Goal: Use online tool/utility: Utilize a website feature to perform a specific function

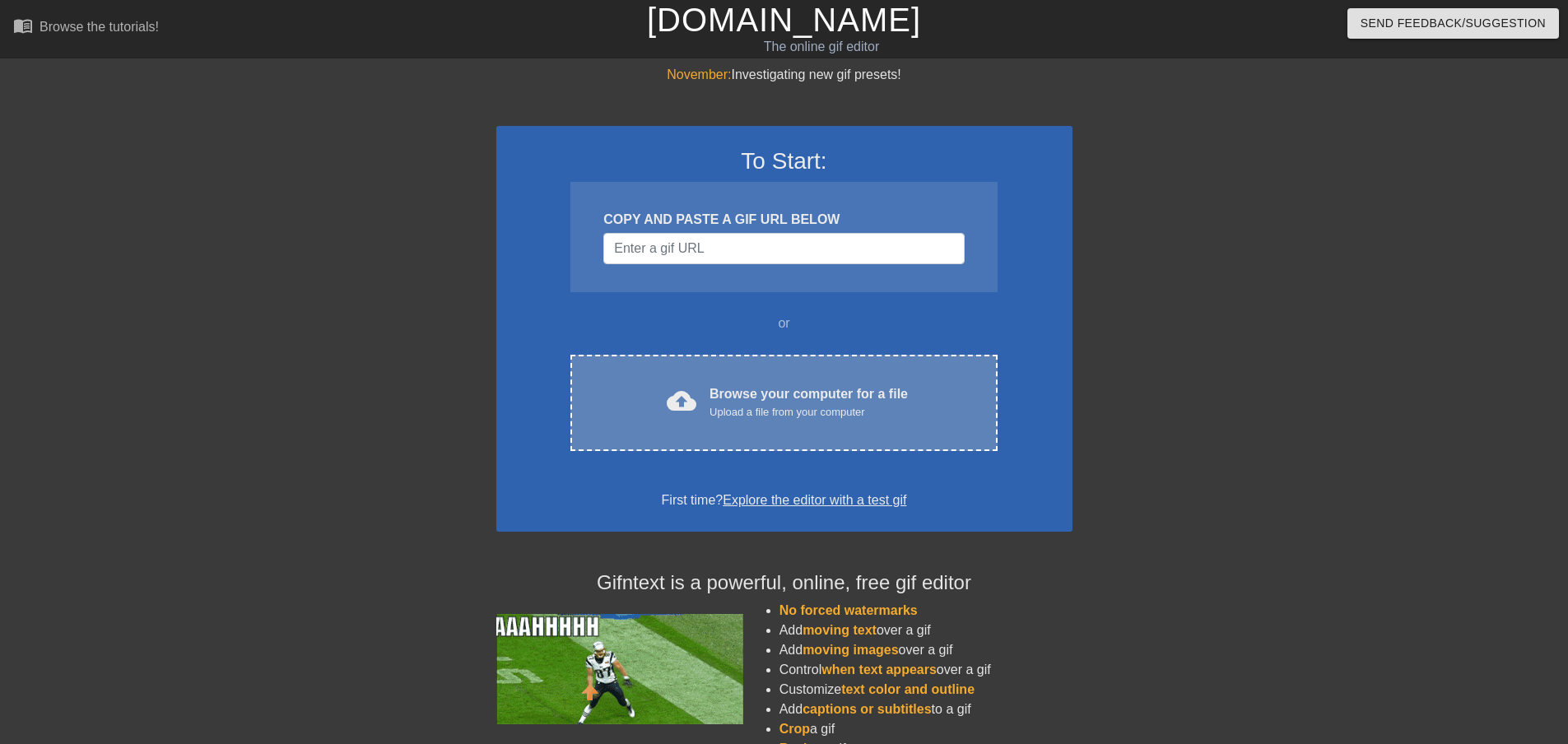
click at [902, 398] on div "Browse your computer for a file Upload a file from your computer" at bounding box center [809, 402] width 198 height 36
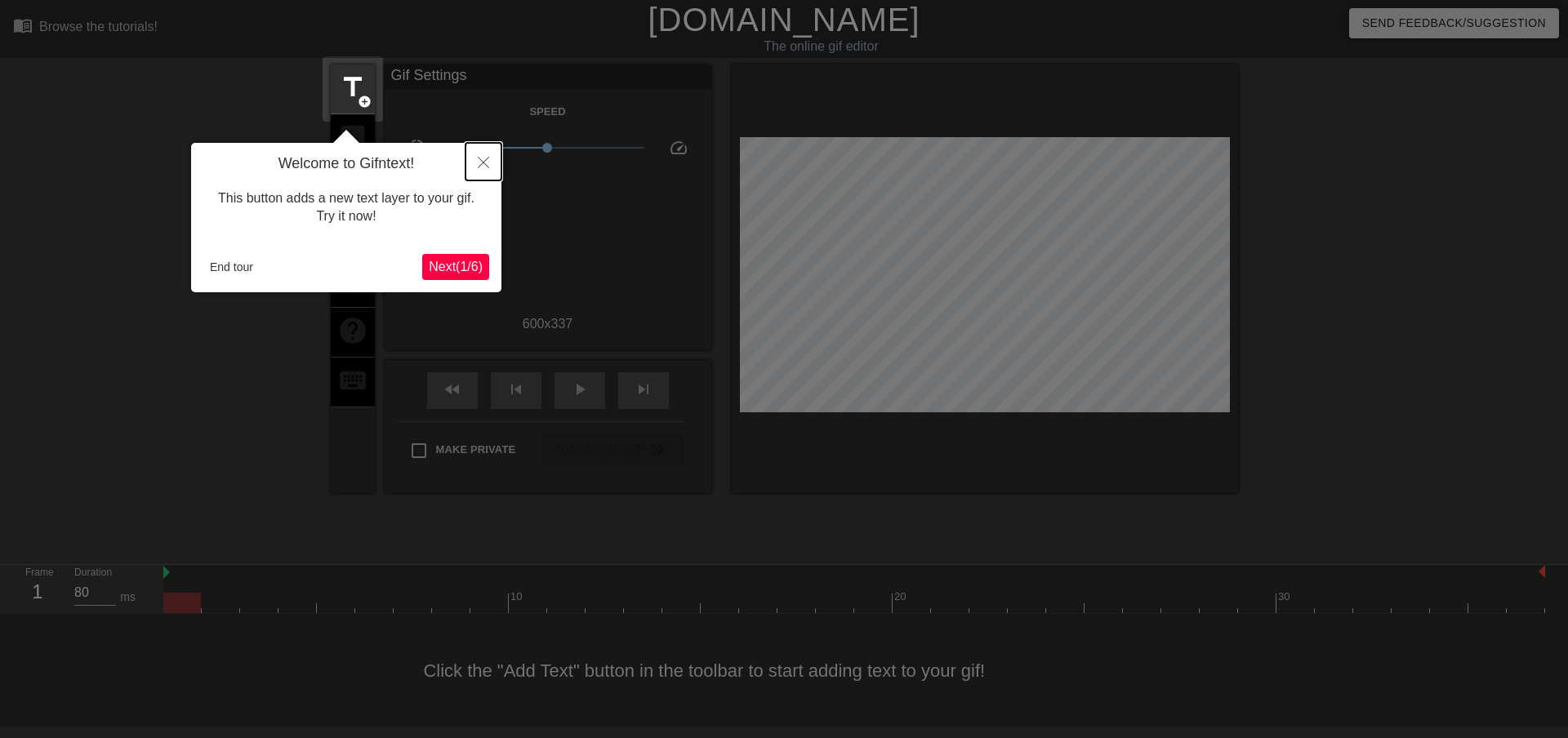
click at [492, 170] on button "Close" at bounding box center [483, 162] width 36 height 38
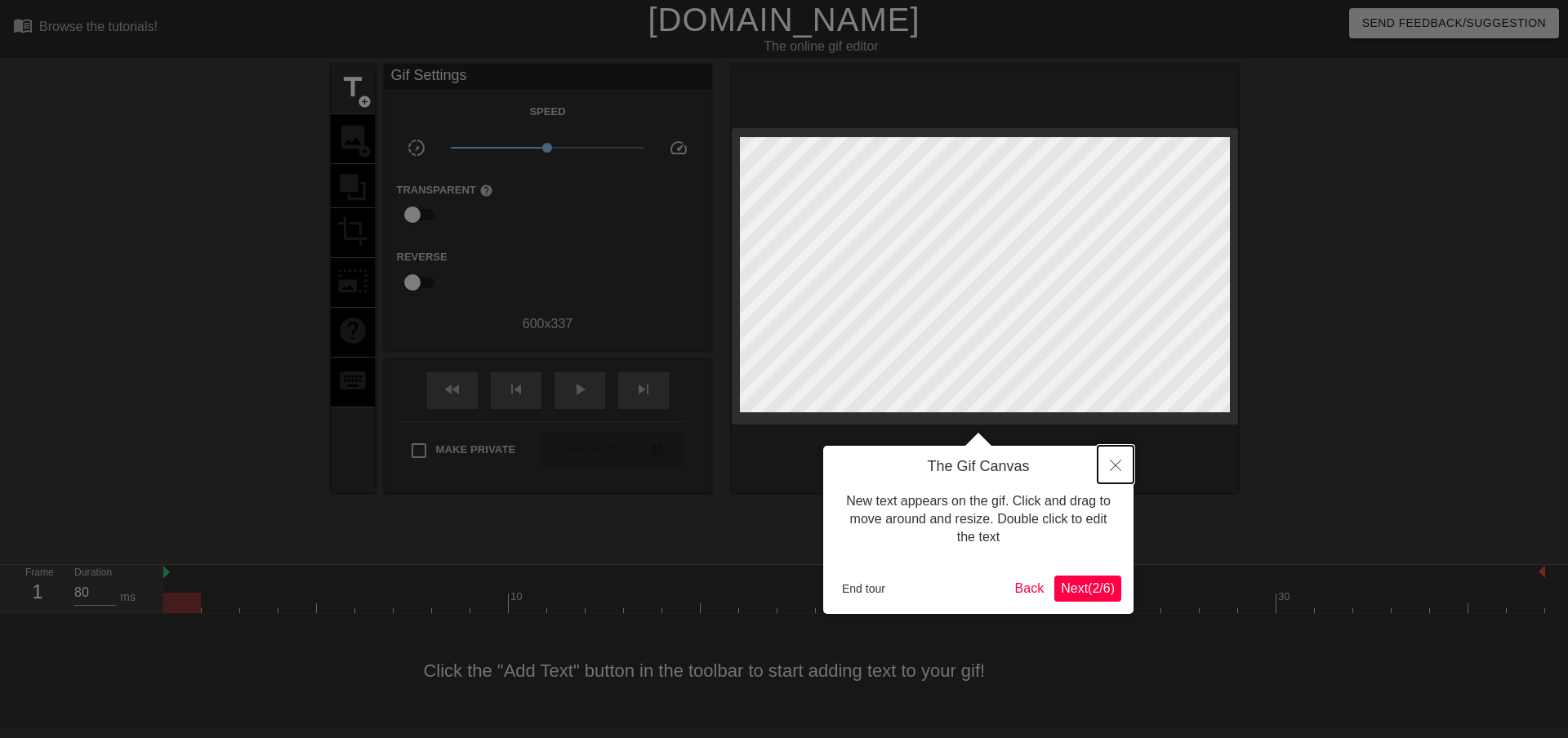
click at [1123, 470] on button "Close" at bounding box center [1115, 464] width 36 height 38
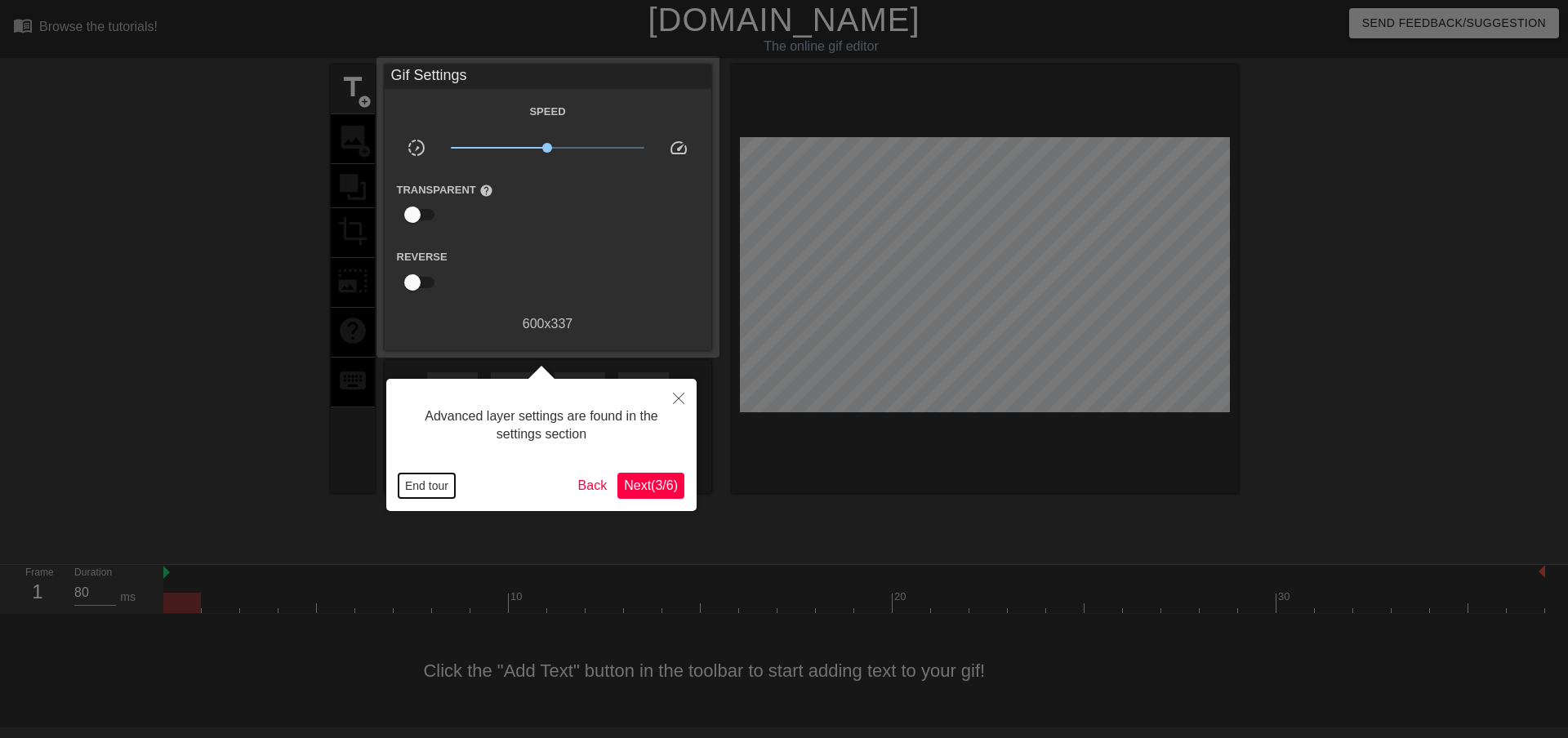
click at [438, 485] on button "End tour" at bounding box center [427, 486] width 57 height 24
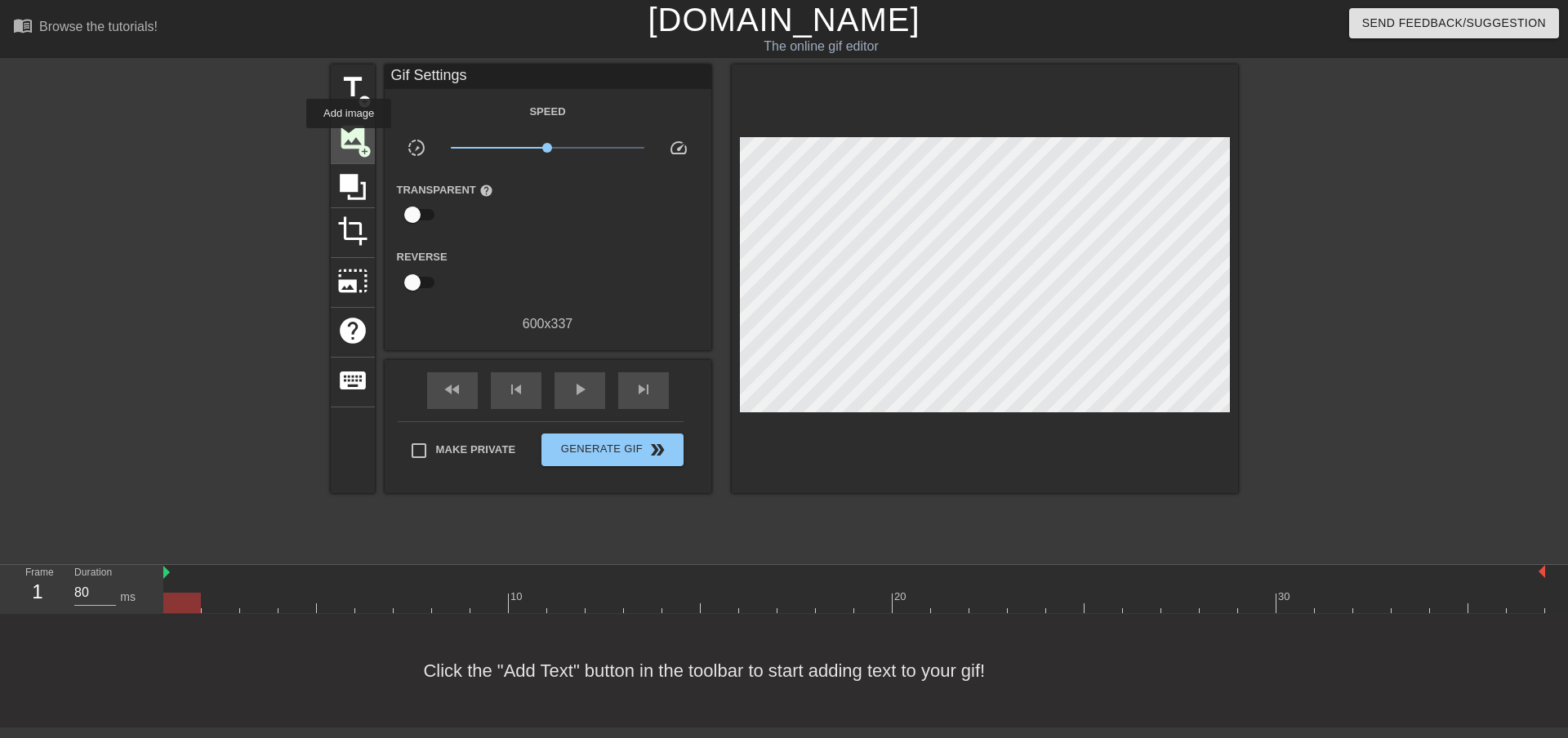
click at [349, 139] on span "image" at bounding box center [353, 137] width 31 height 31
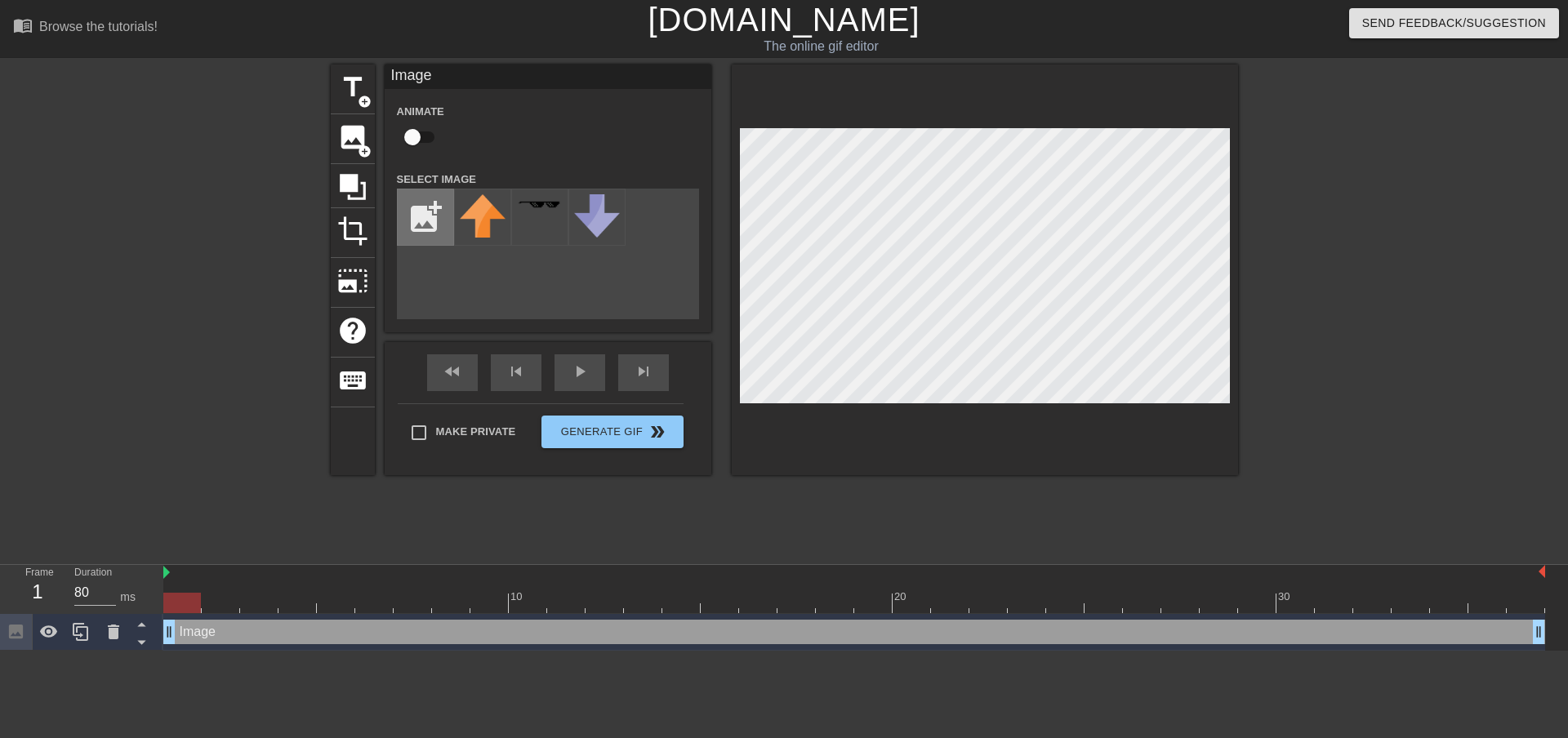
click at [431, 214] on input "file" at bounding box center [425, 216] width 56 height 56
click at [425, 207] on input "file" at bounding box center [425, 216] width 56 height 56
type input "C:\fakepath\xiv-DutyFailed.png"
click at [493, 221] on div at bounding box center [482, 217] width 57 height 58
click at [476, 223] on div at bounding box center [482, 217] width 57 height 58
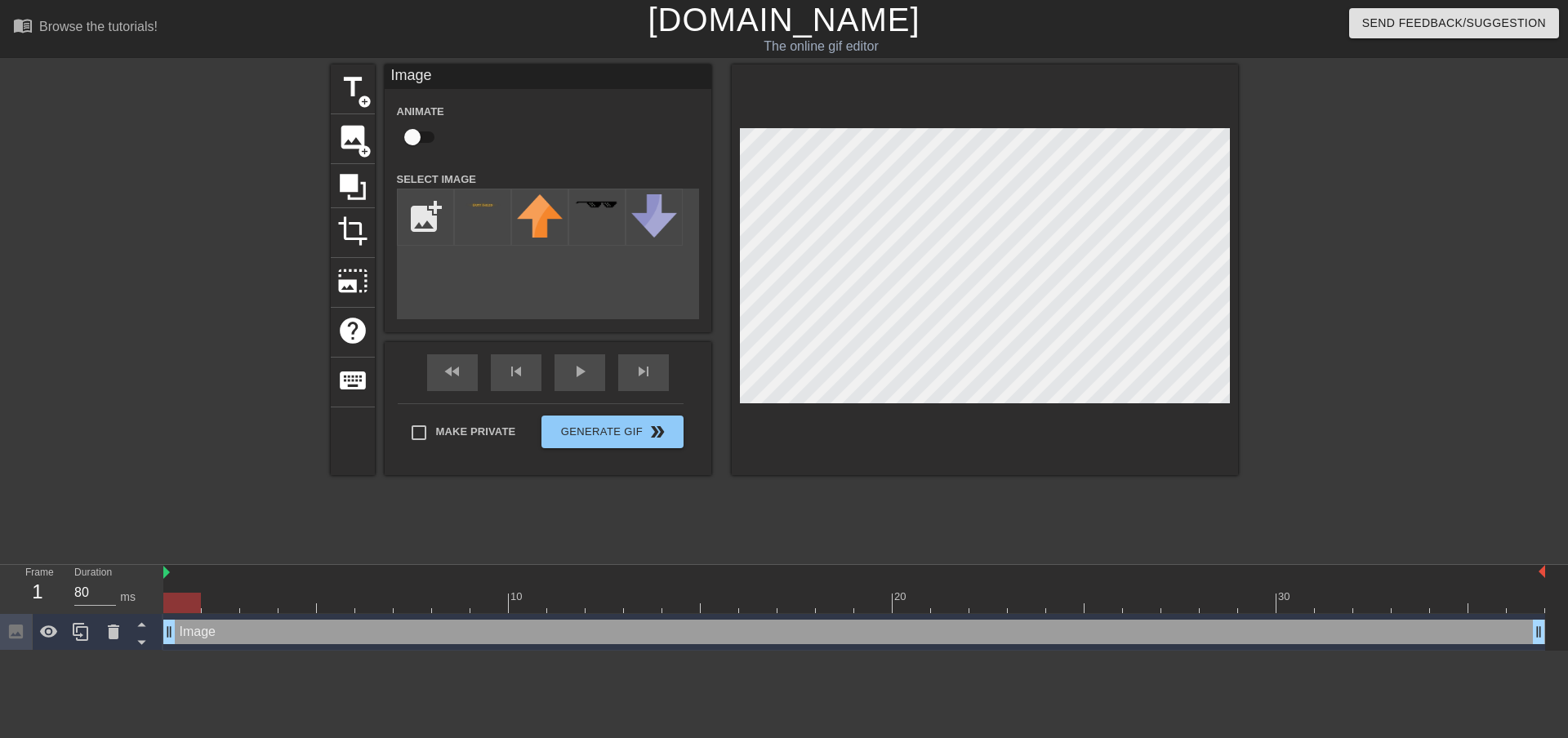
click at [539, 299] on div "add_photo_alternate" at bounding box center [548, 254] width 302 height 131
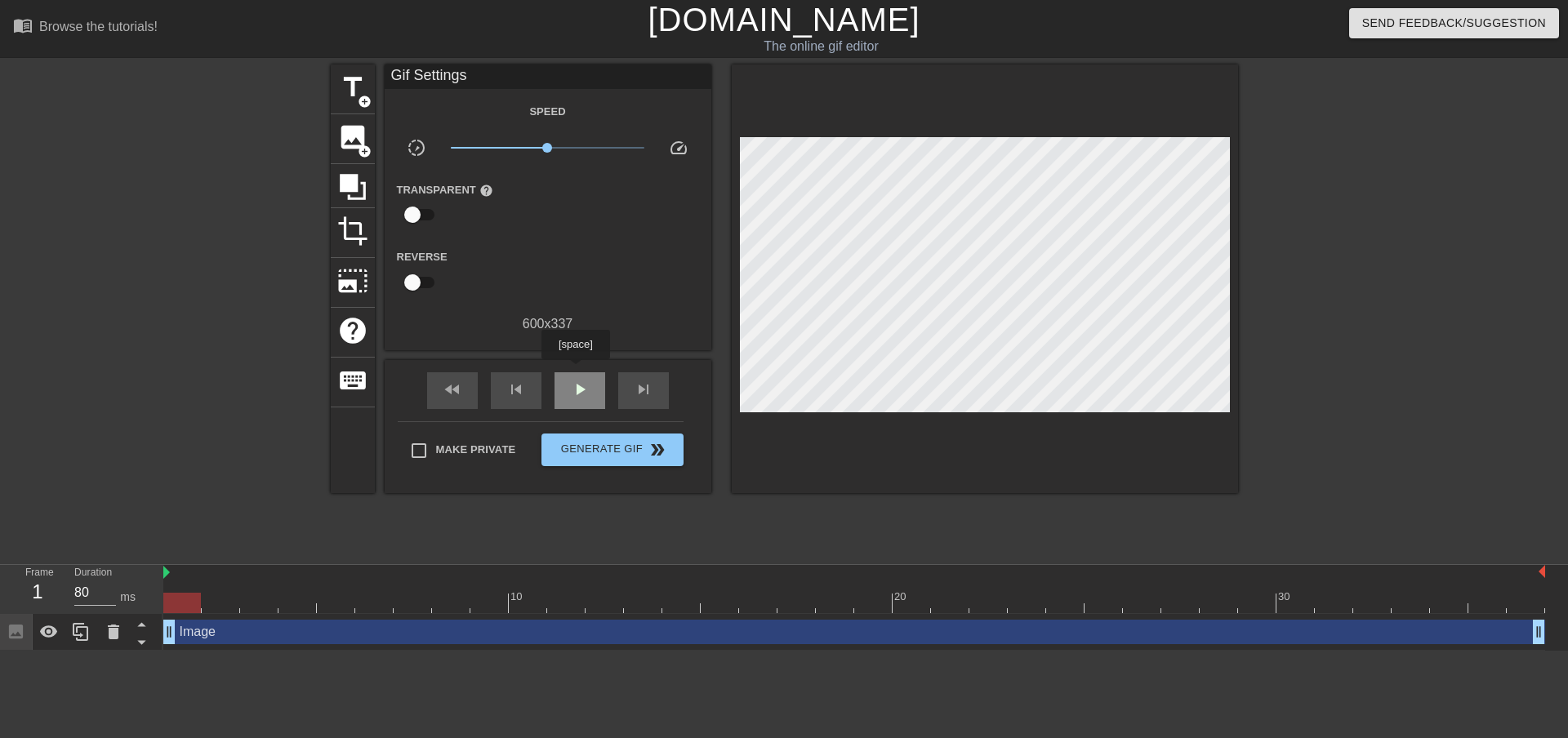
click at [575, 372] on div "play_arrow" at bounding box center [580, 391] width 51 height 37
click at [357, 136] on span "image" at bounding box center [353, 137] width 31 height 31
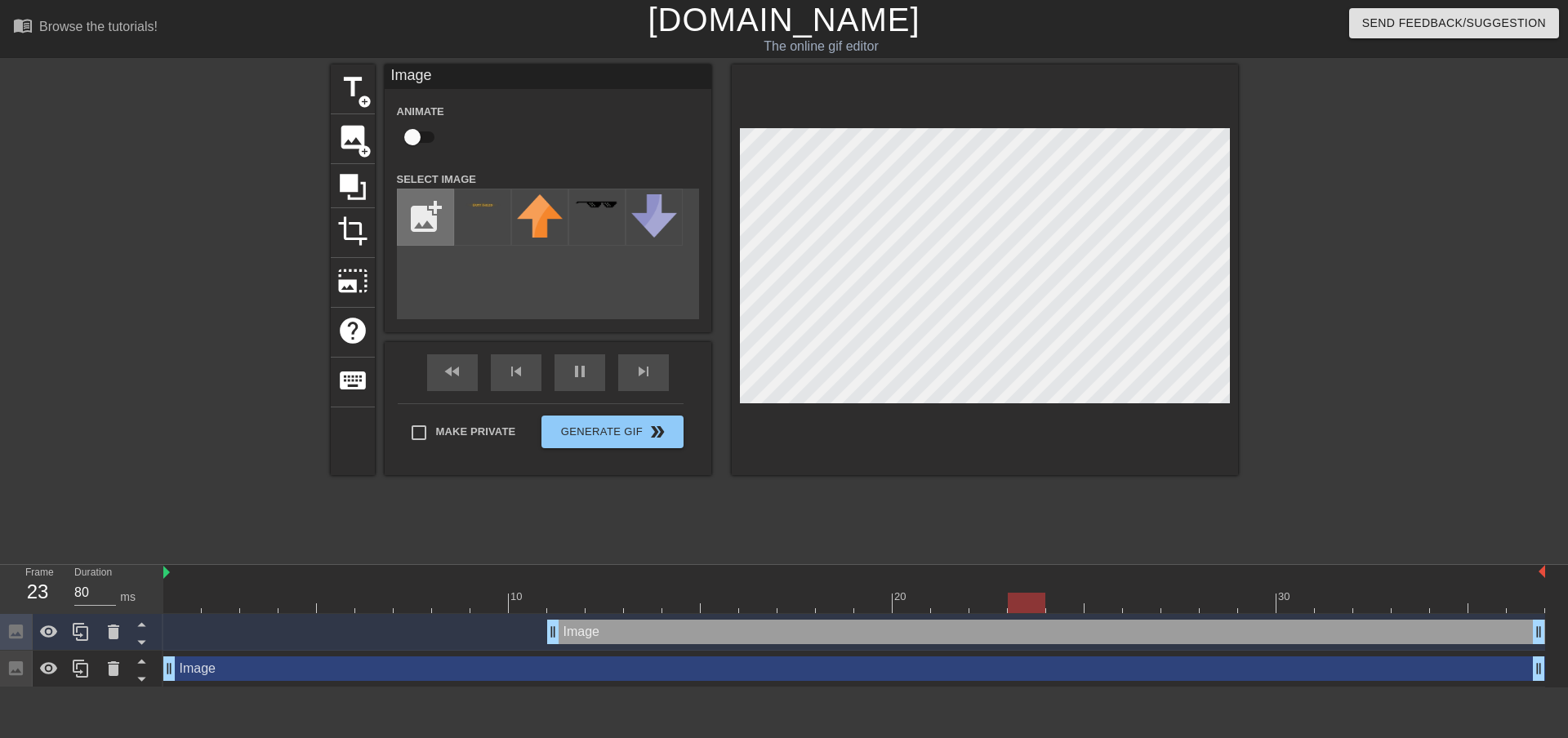
click at [436, 225] on input "file" at bounding box center [425, 216] width 56 height 56
type input "C:\fakepath\xiv-DutyFailed.png"
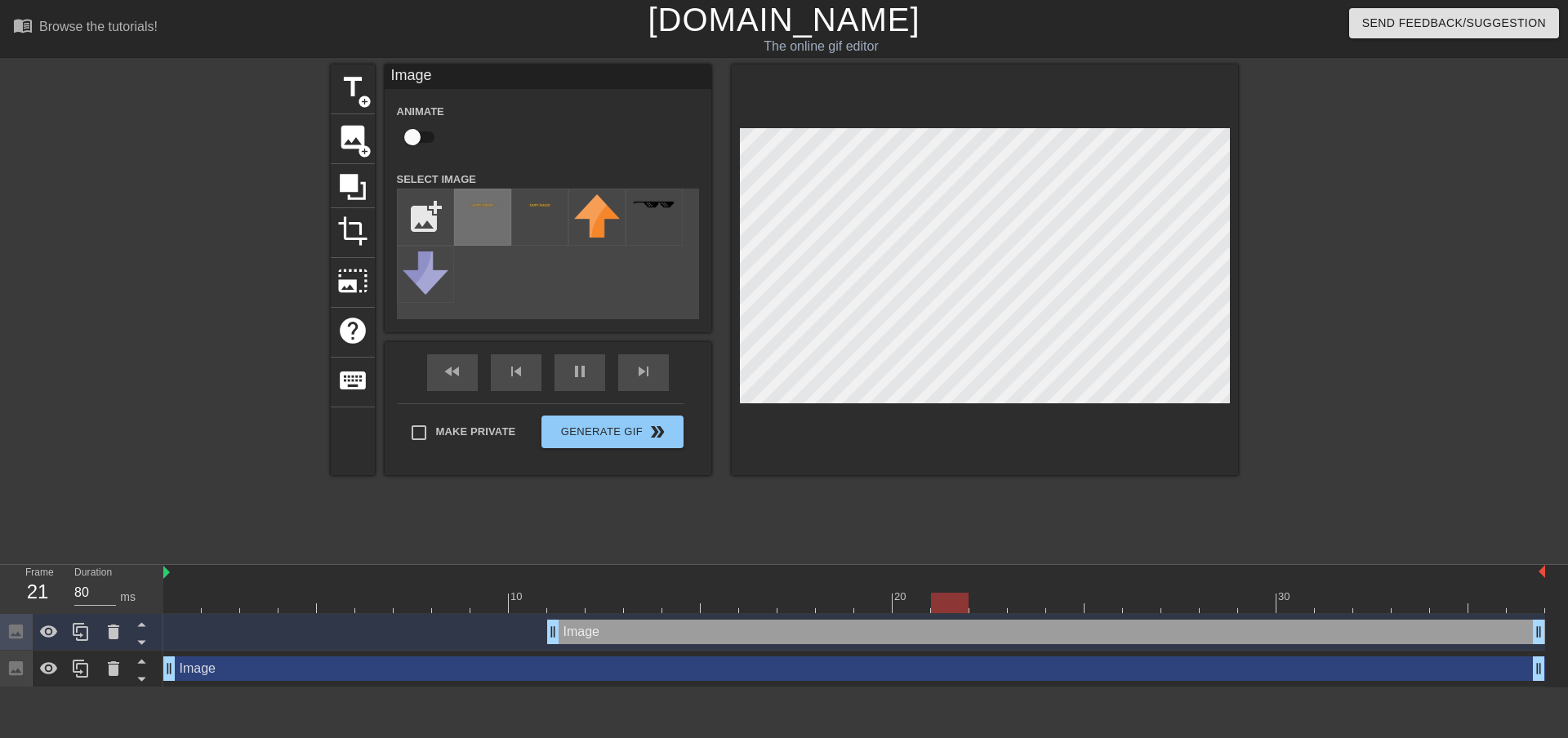
click at [485, 233] on div at bounding box center [482, 217] width 57 height 58
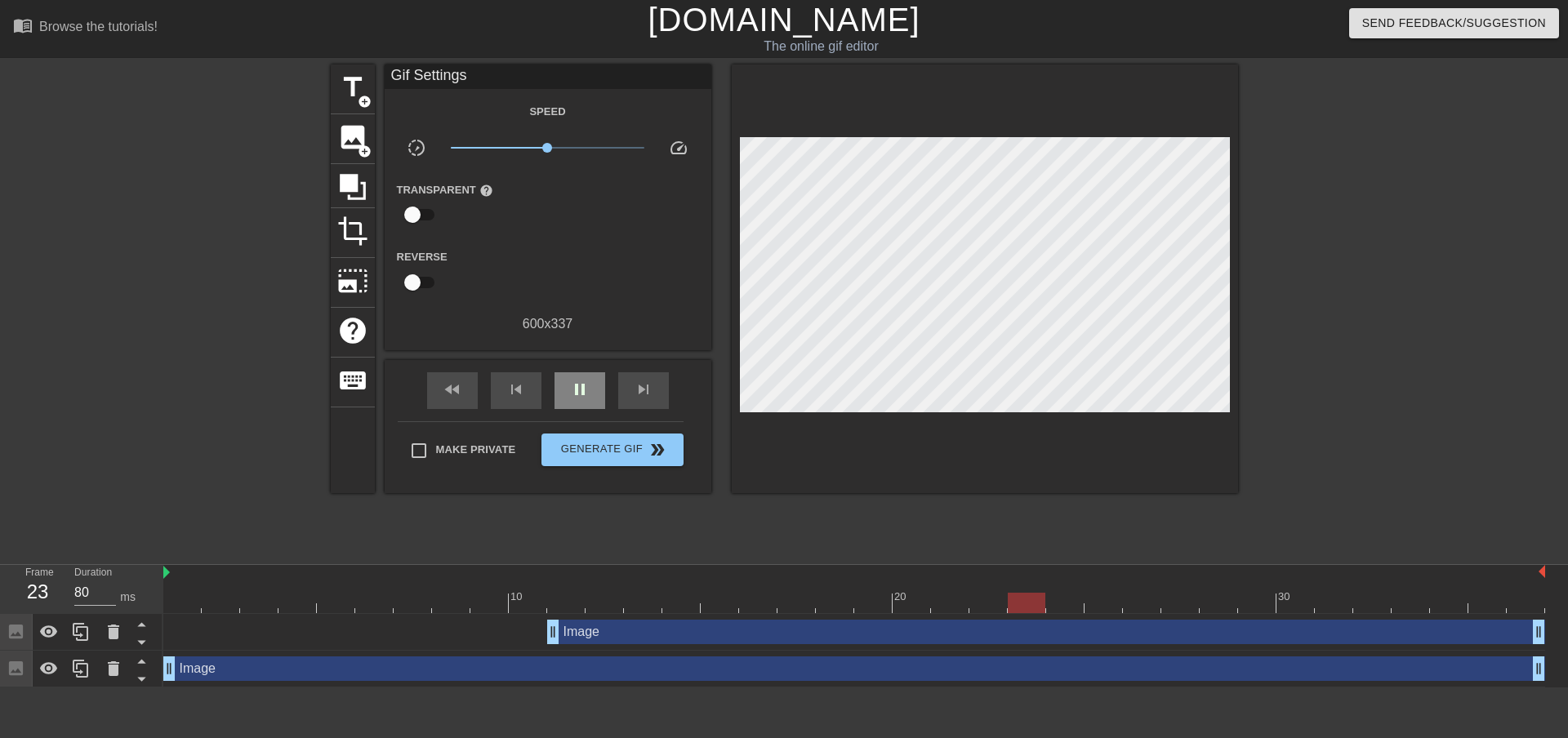
click at [581, 366] on div "fast_rewind skip_previous pause skip_next" at bounding box center [548, 390] width 266 height 61
click at [582, 389] on span "pause" at bounding box center [580, 390] width 19 height 19
click at [501, 598] on div at bounding box center [855, 602] width 1382 height 20
click at [415, 606] on div at bounding box center [855, 602] width 1382 height 20
click at [338, 594] on div at bounding box center [855, 602] width 1382 height 20
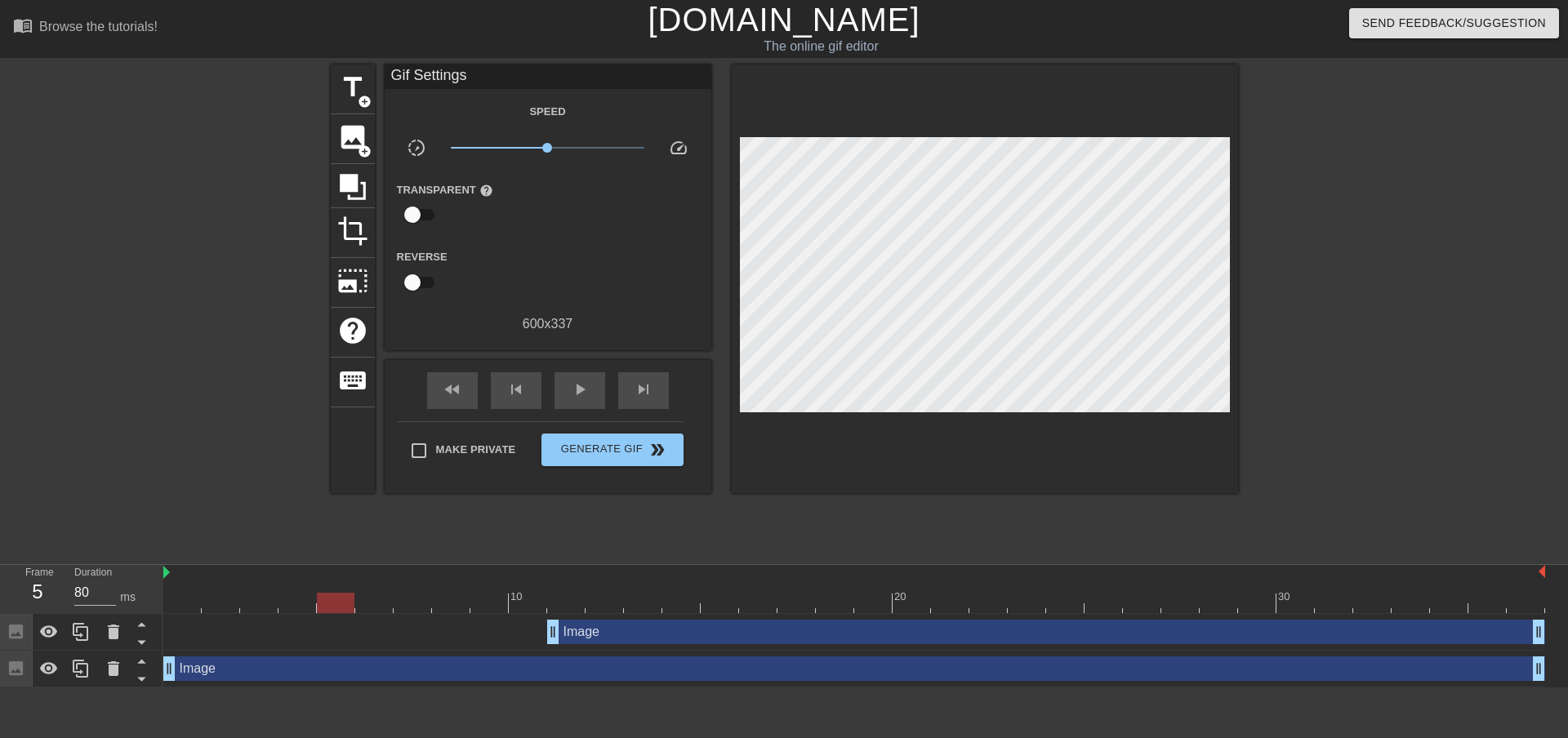
click at [511, 597] on div at bounding box center [855, 602] width 1382 height 20
click at [555, 591] on div at bounding box center [565, 592] width 38 height 20
drag, startPoint x: 550, startPoint y: 632, endPoint x: 330, endPoint y: 629, distance: 220.0
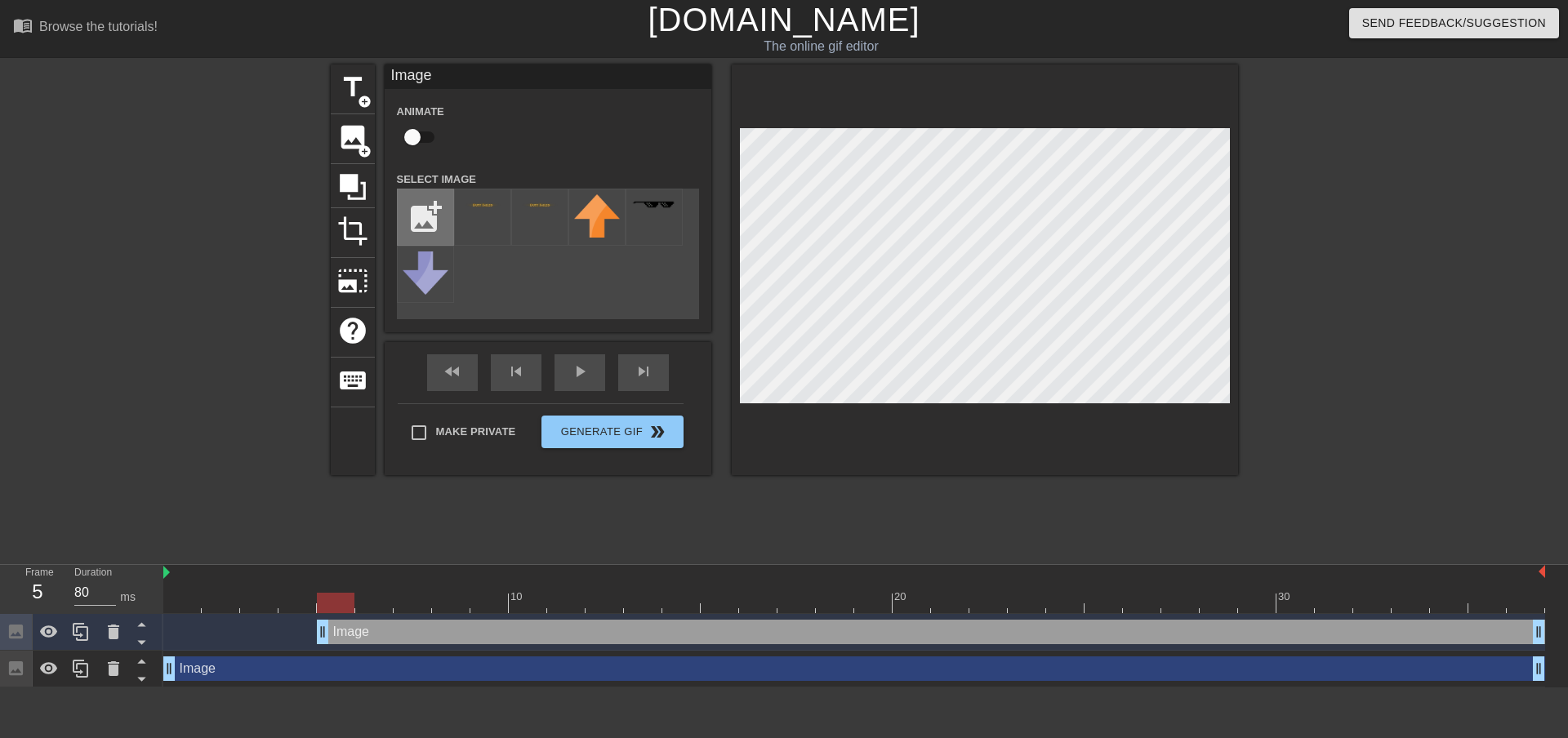
click at [442, 216] on input "file" at bounding box center [425, 216] width 56 height 56
type input "C:\fakepath\xiv-DutyFailed.png"
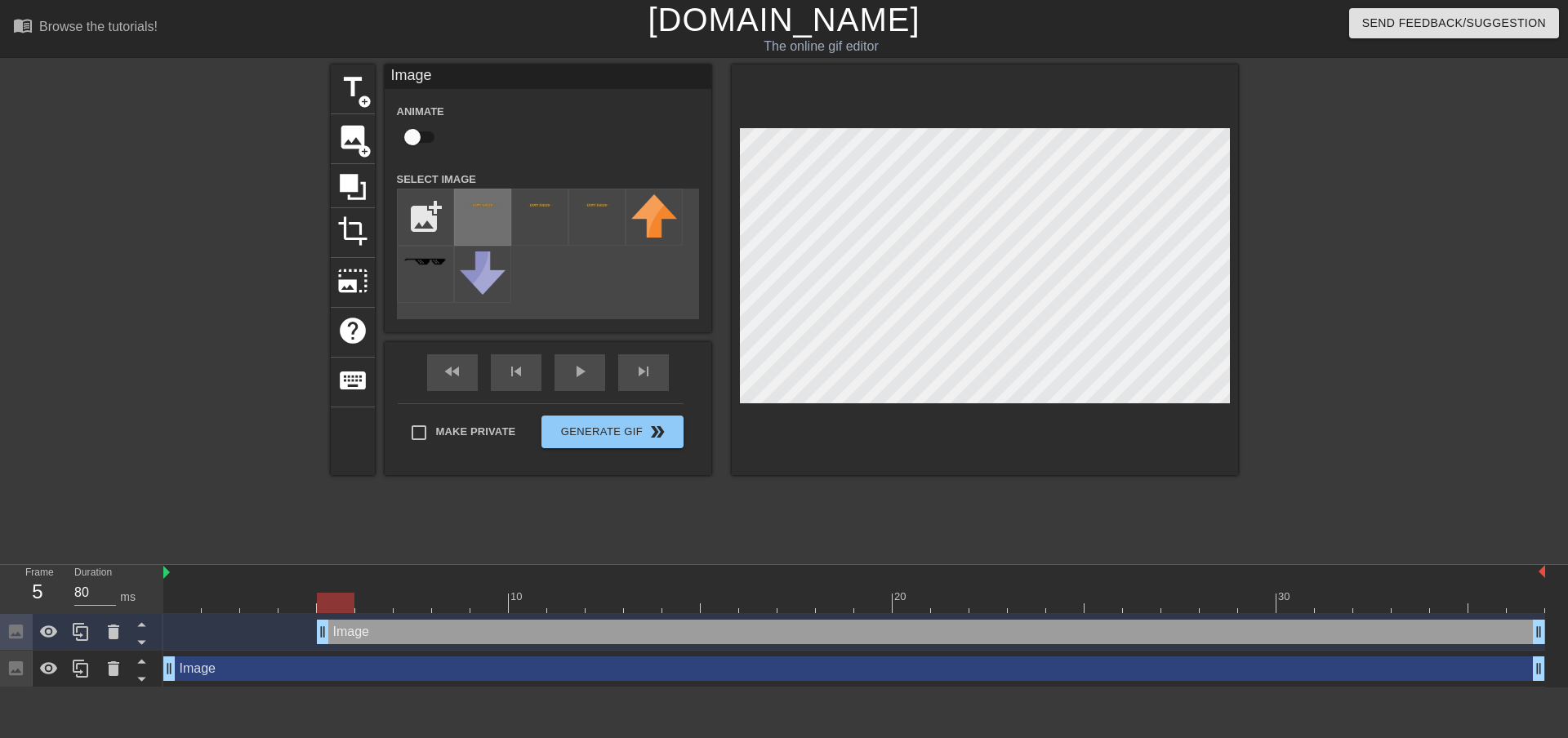
click at [494, 214] on div at bounding box center [482, 217] width 57 height 58
click at [489, 218] on div at bounding box center [482, 217] width 57 height 58
click at [528, 214] on div at bounding box center [539, 217] width 57 height 58
click at [587, 214] on div at bounding box center [596, 217] width 57 height 58
click at [532, 598] on div at bounding box center [855, 602] width 1382 height 20
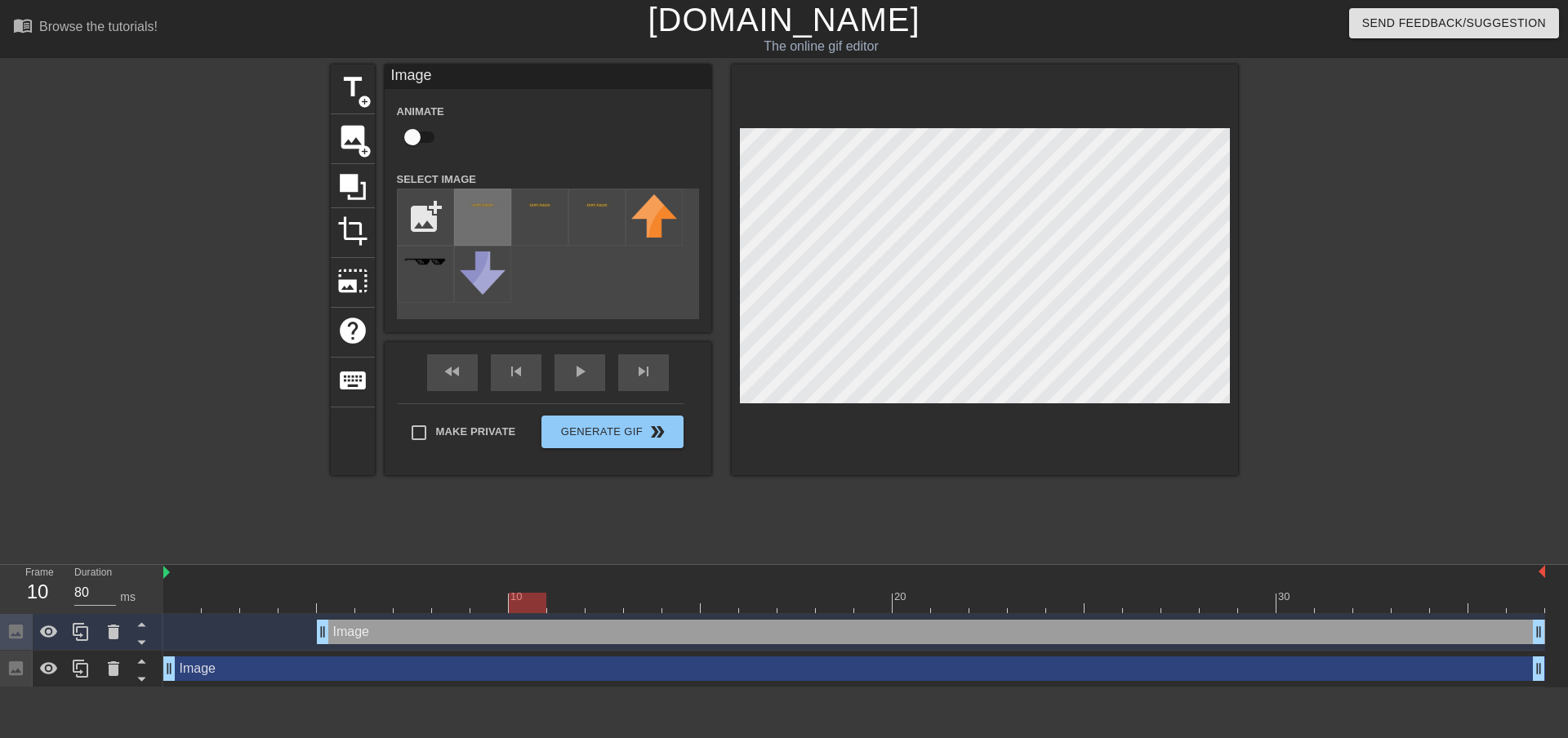
click at [497, 215] on div at bounding box center [482, 217] width 57 height 58
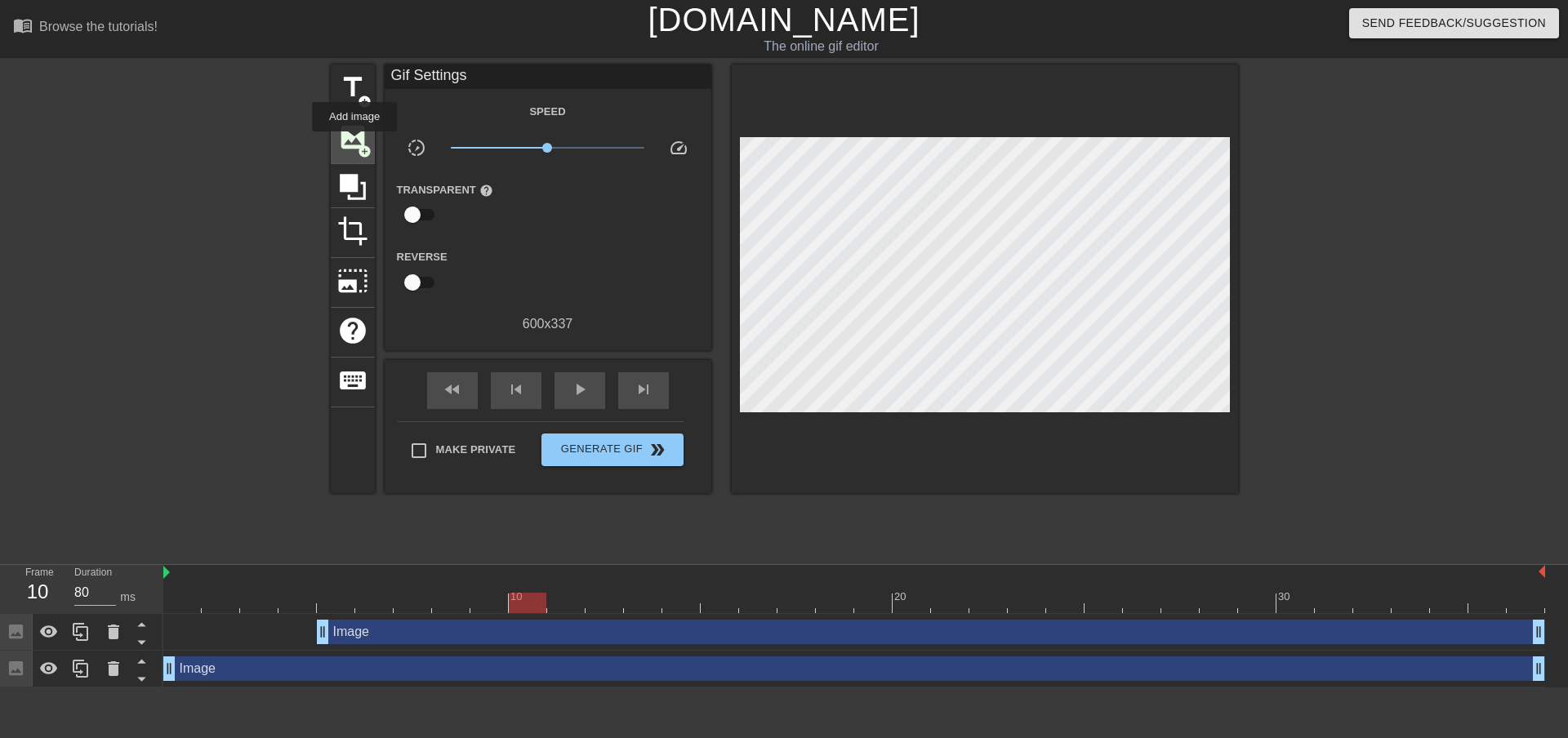
click at [355, 138] on span "image" at bounding box center [353, 137] width 31 height 31
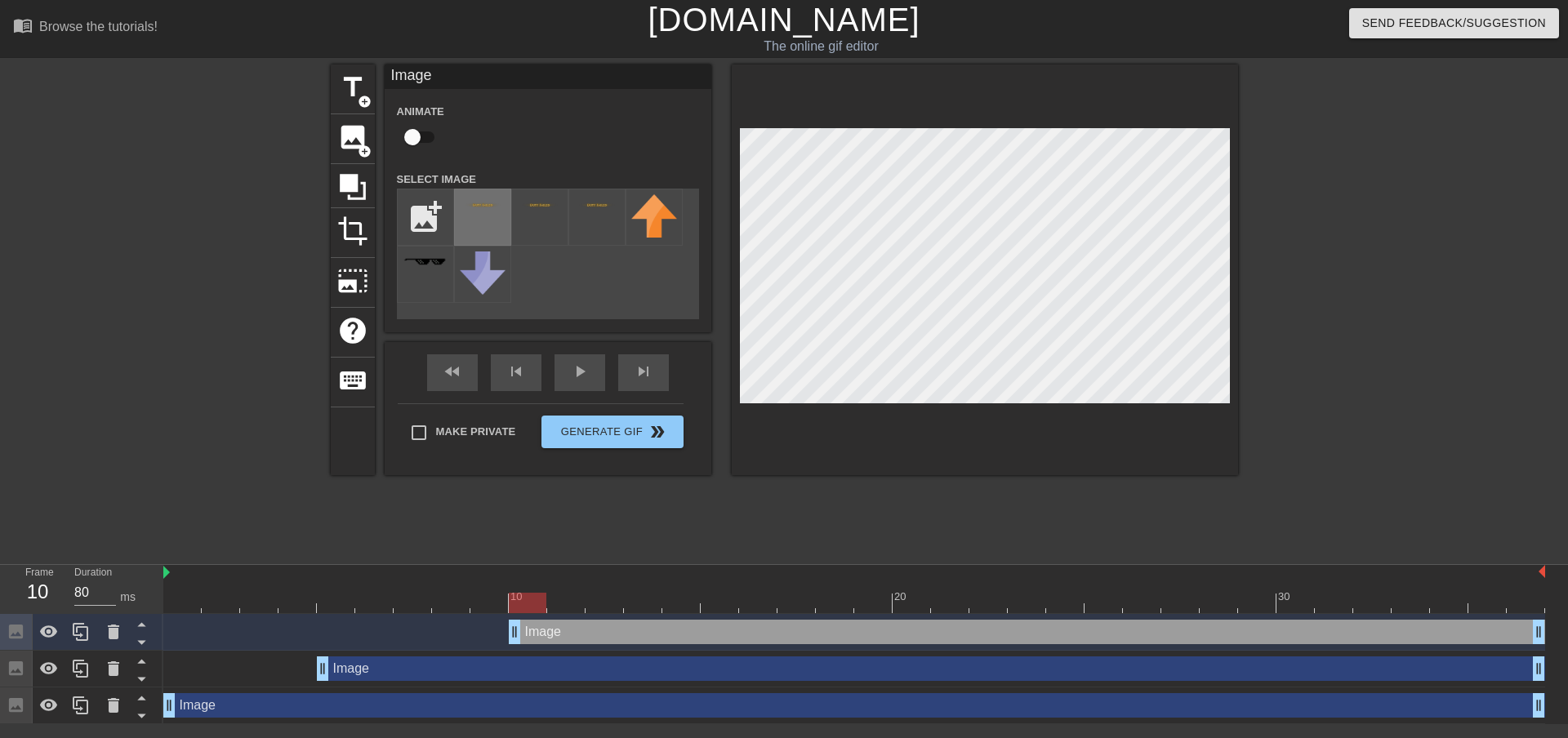
click at [472, 218] on div at bounding box center [482, 217] width 57 height 58
click at [702, 607] on div at bounding box center [855, 602] width 1382 height 20
click at [427, 201] on input "file" at bounding box center [425, 216] width 56 height 56
type input "C:\fakepath\xiv-DutyFailed.png"
click at [490, 215] on div at bounding box center [482, 217] width 57 height 58
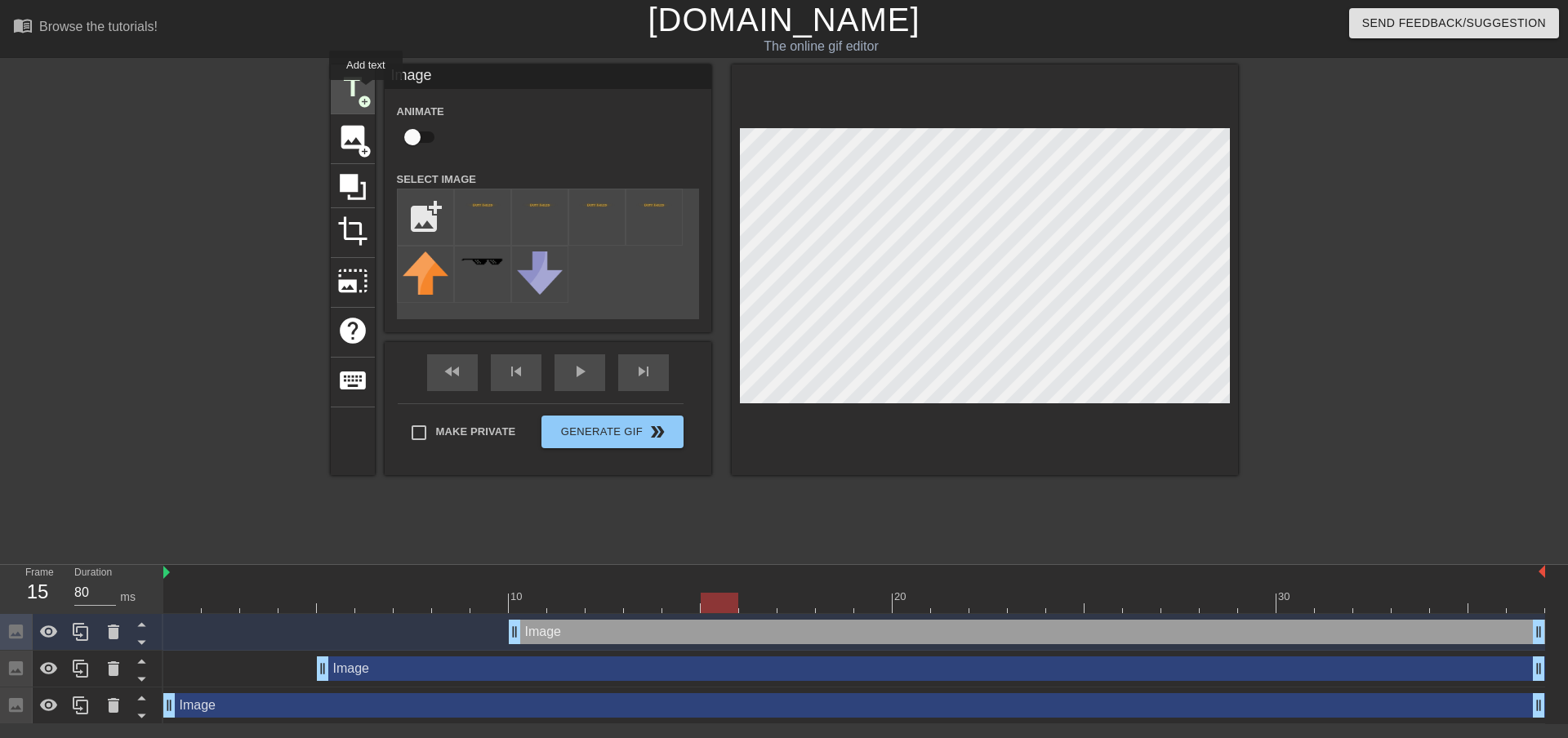
click at [360, 87] on span "title" at bounding box center [353, 88] width 31 height 31
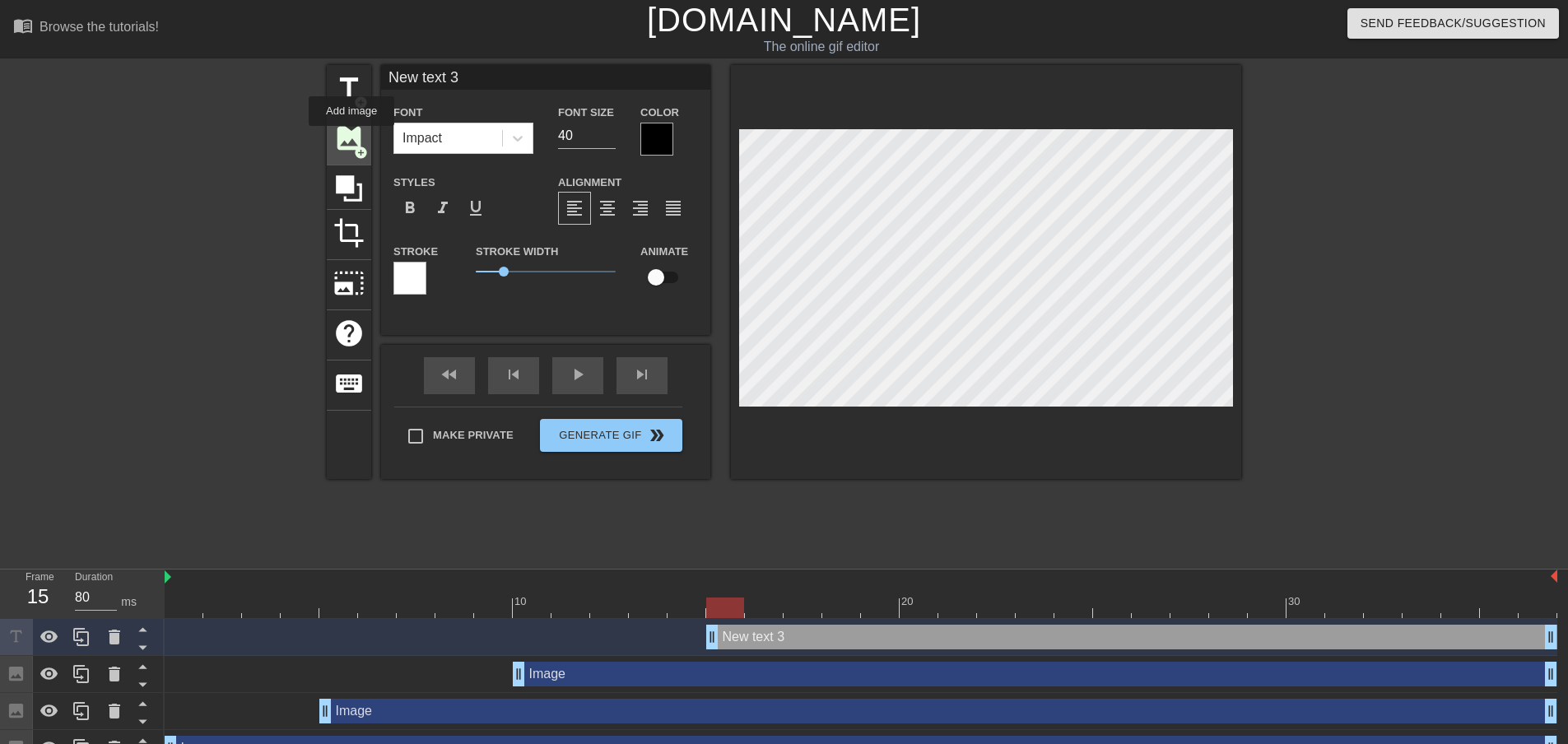
click at [351, 139] on span "image" at bounding box center [349, 139] width 31 height 31
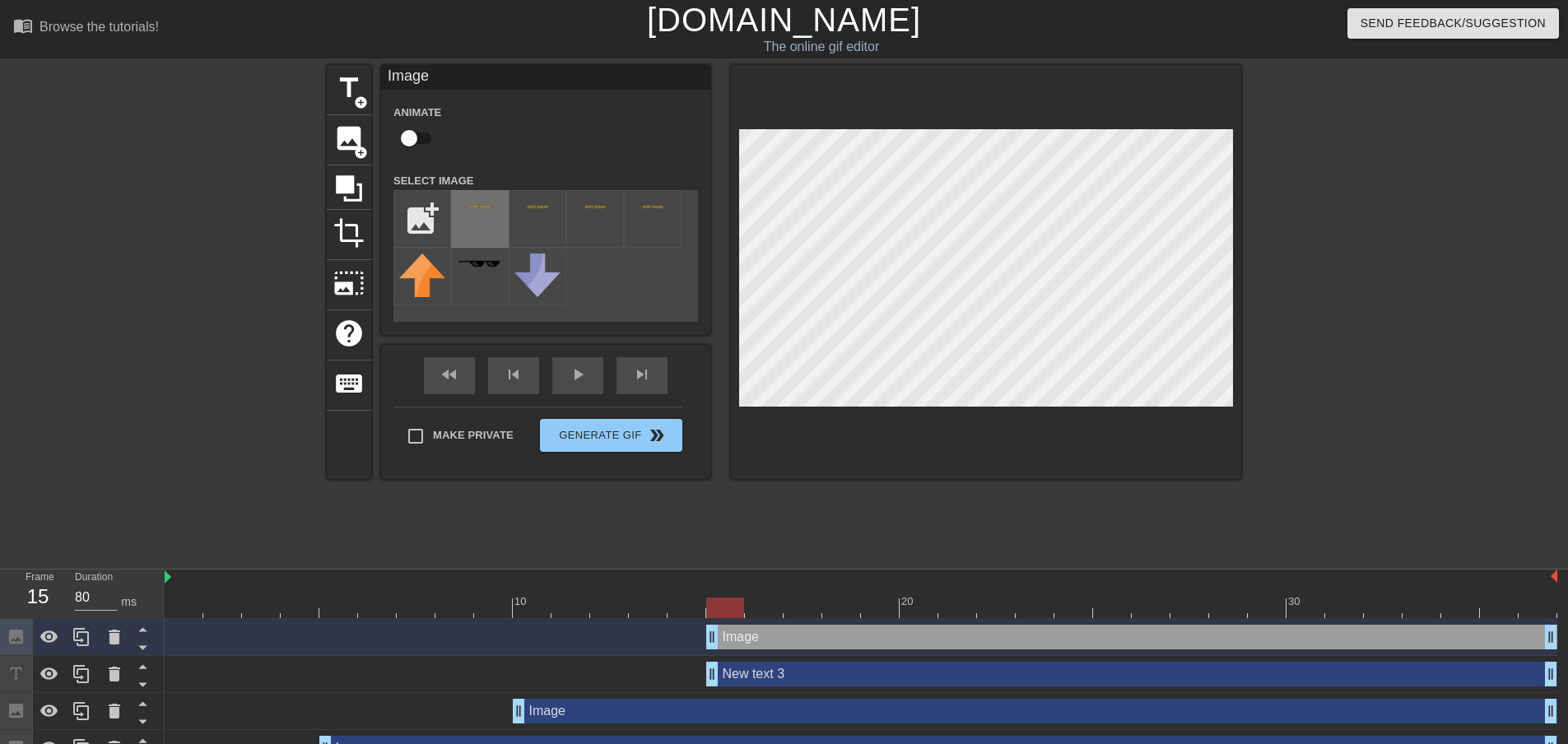
click at [483, 224] on div at bounding box center [479, 219] width 58 height 58
click at [750, 678] on div "New text 3 drag_handle drag_handle" at bounding box center [1132, 674] width 851 height 25
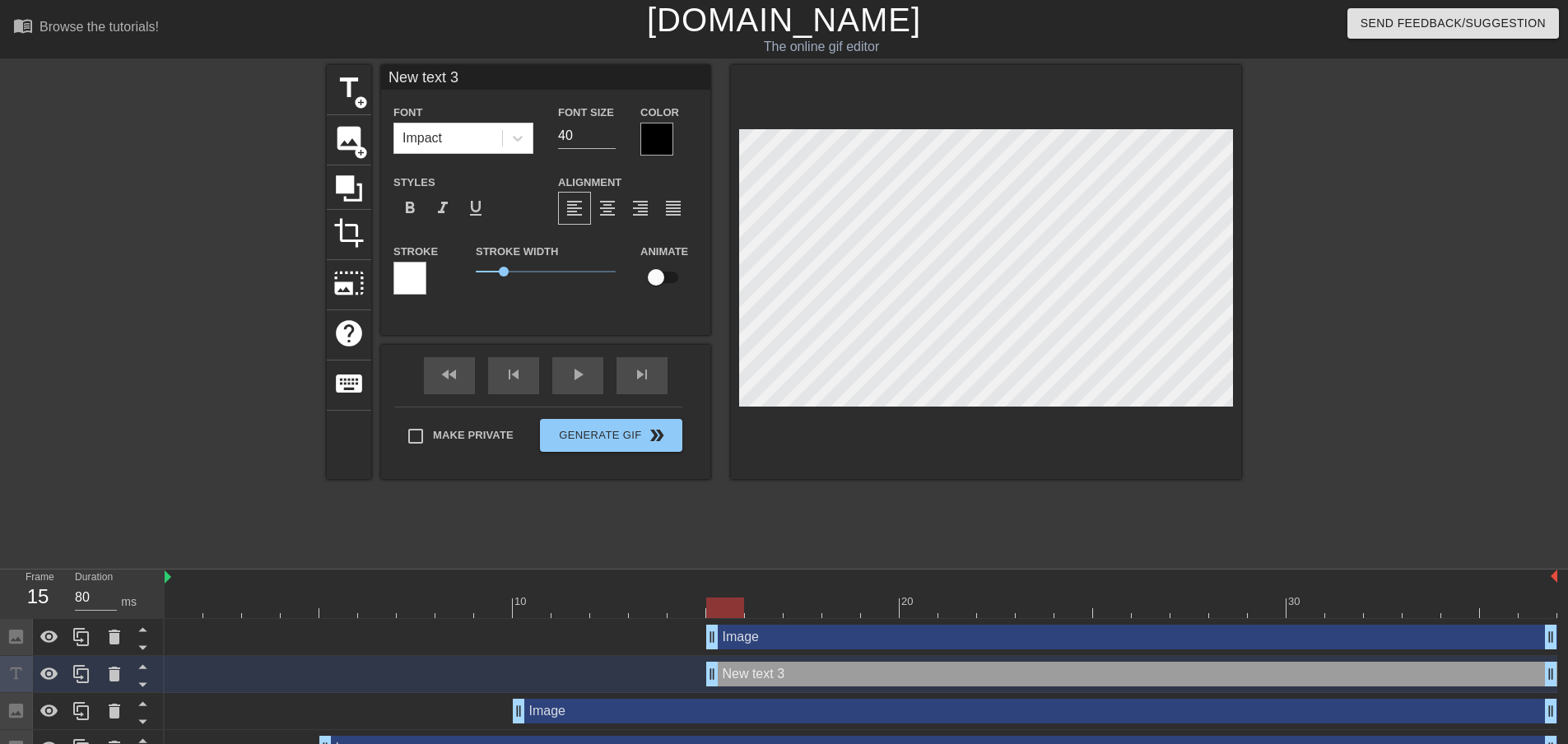
click at [762, 672] on div "New text 3 drag_handle drag_handle" at bounding box center [1132, 674] width 851 height 25
click at [119, 675] on icon at bounding box center [115, 674] width 12 height 15
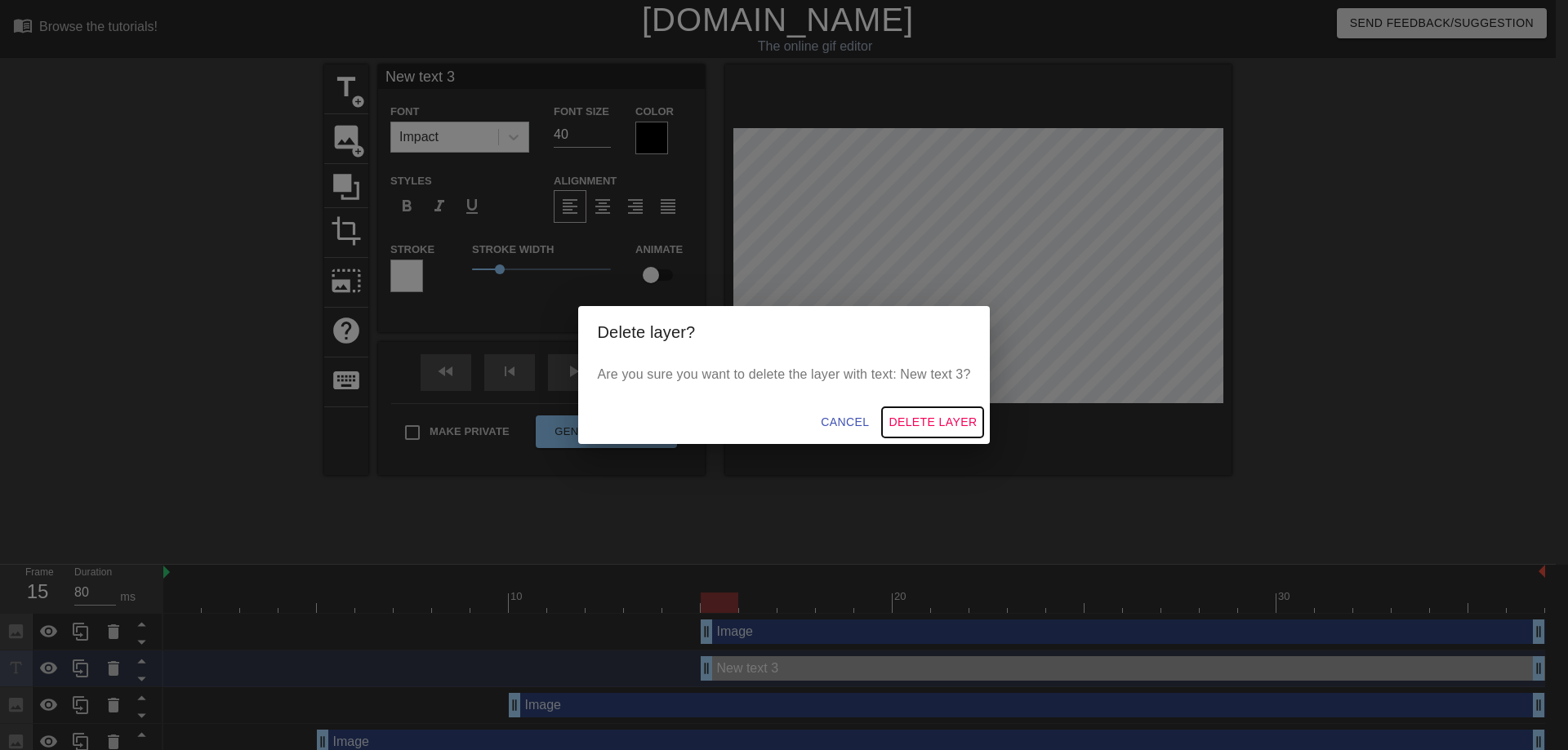
click at [917, 418] on span "Delete Layer" at bounding box center [933, 422] width 88 height 20
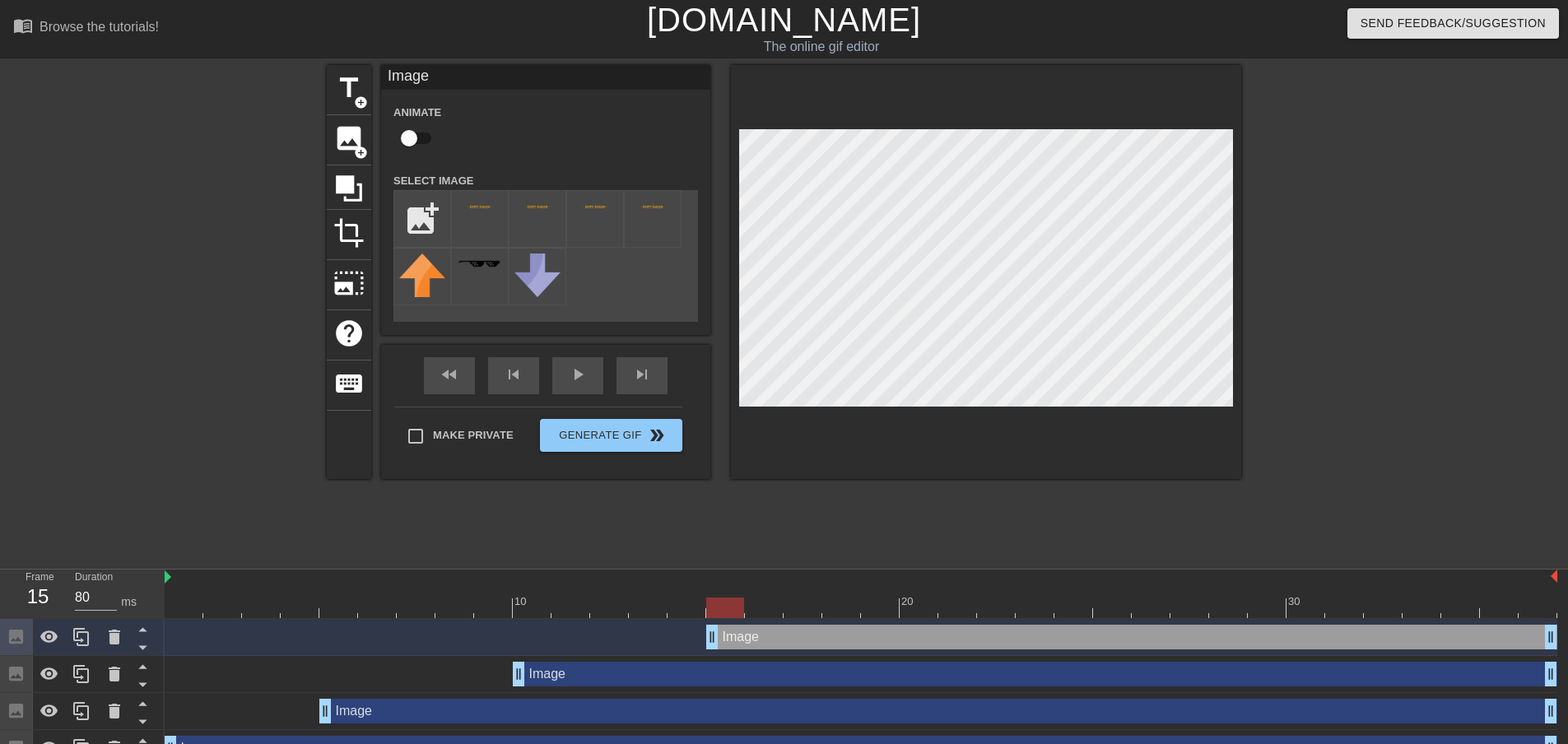
click at [1221, 103] on div at bounding box center [985, 271] width 510 height 414
click at [578, 373] on div "play_arrow" at bounding box center [578, 376] width 51 height 37
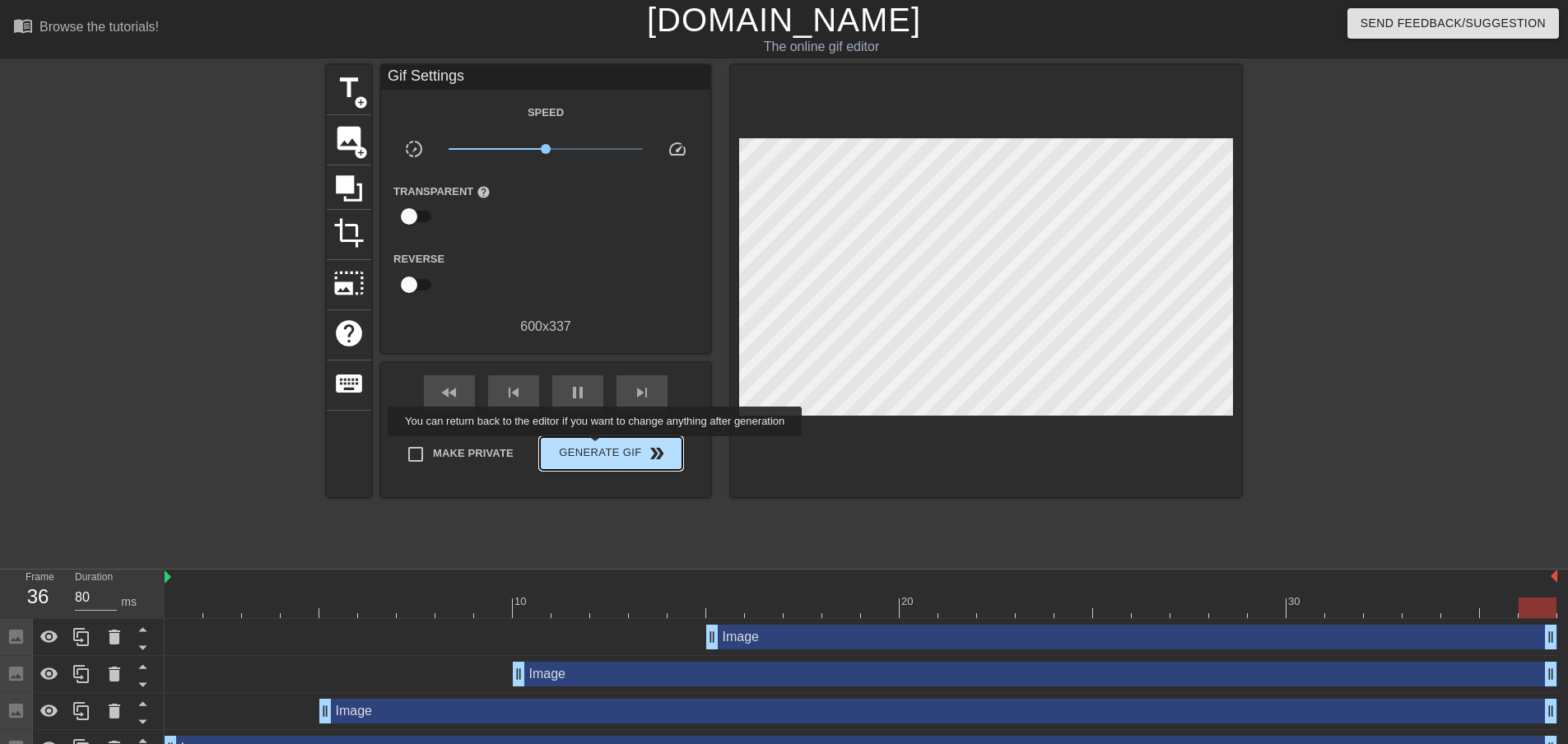
click at [596, 459] on span "Generate Gif double_arrow" at bounding box center [611, 454] width 130 height 20
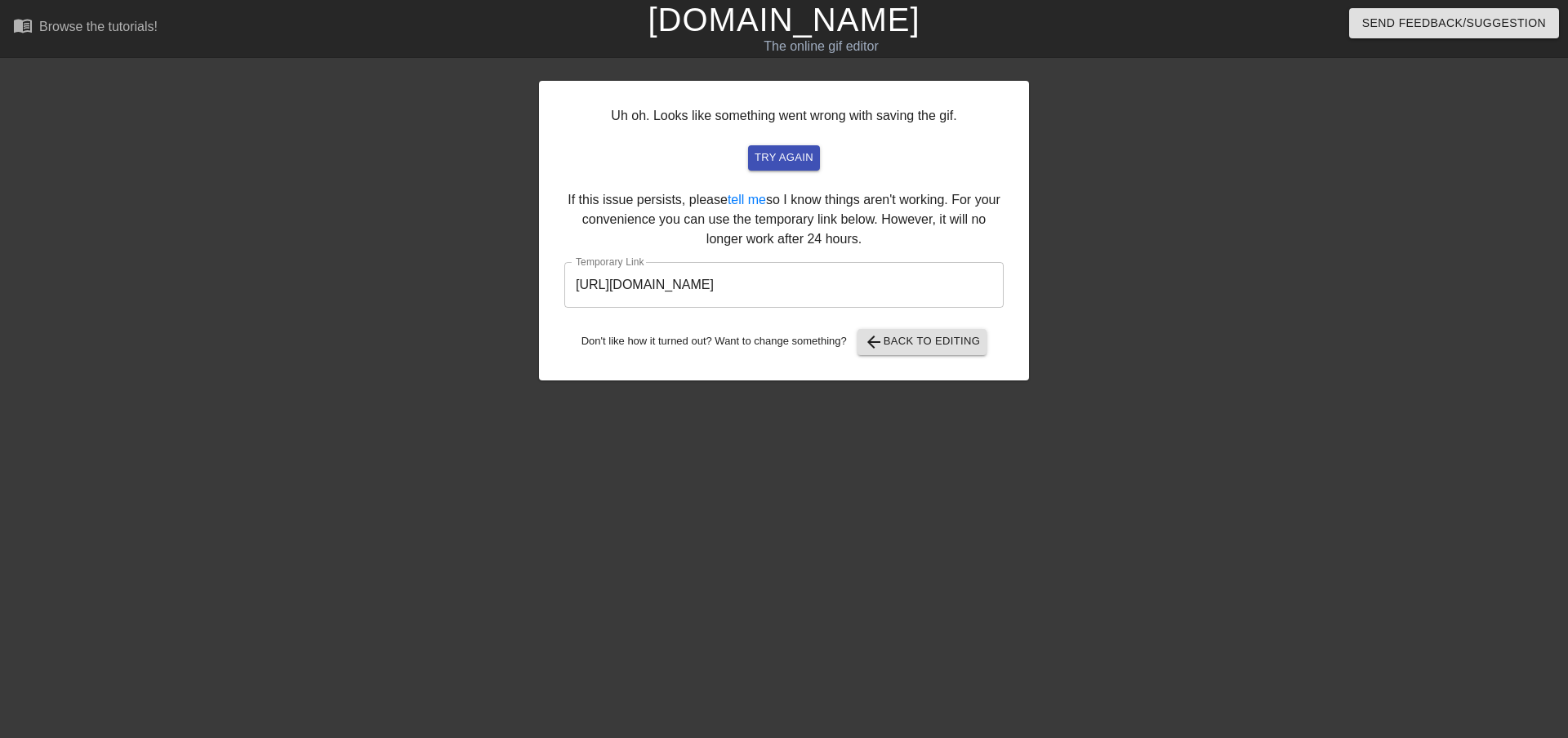
click at [846, 288] on input "[URL][DOMAIN_NAME]" at bounding box center [784, 285] width 440 height 46
drag, startPoint x: 924, startPoint y: 286, endPoint x: 554, endPoint y: 291, distance: 370.0
click at [554, 291] on div "Uh oh. Looks like something went wrong with saving the gif. try again If this i…" at bounding box center [784, 230] width 490 height 299
